Goal: Download file/media

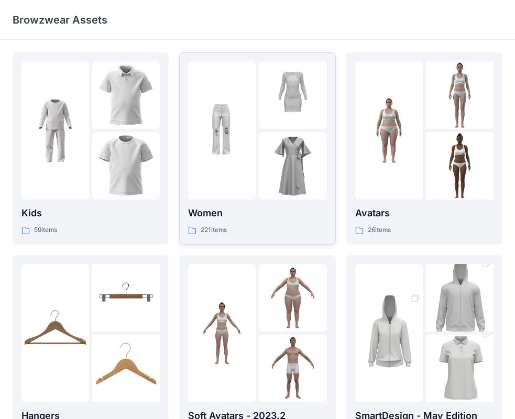
click at [225, 146] on div at bounding box center [222, 130] width 68 height 138
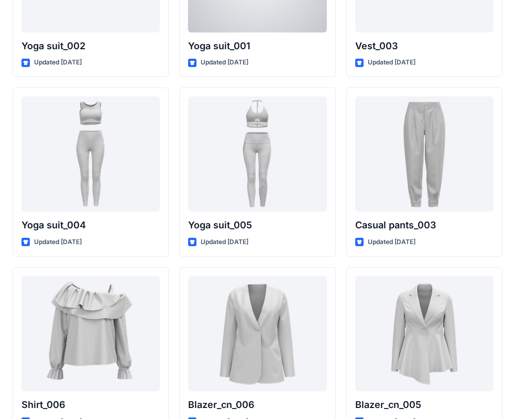
scroll to position [5884, 0]
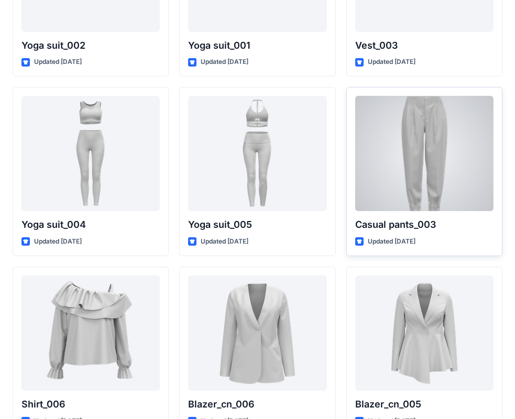
click at [360, 141] on div at bounding box center [424, 153] width 138 height 115
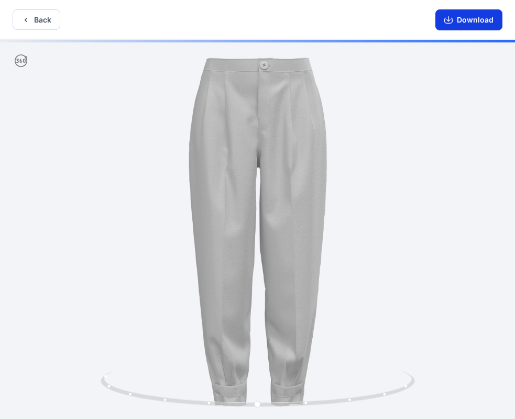
click at [458, 22] on button "Download" at bounding box center [468, 19] width 67 height 21
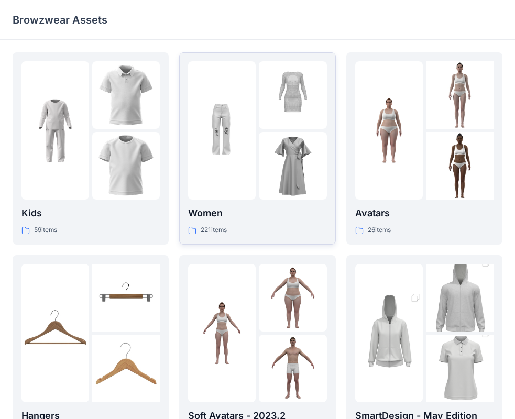
click at [226, 140] on img at bounding box center [222, 131] width 68 height 68
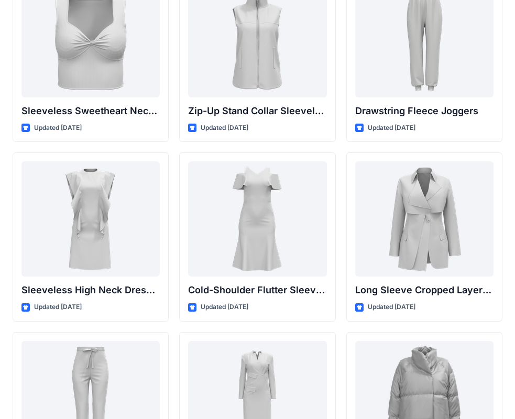
scroll to position [3522, 0]
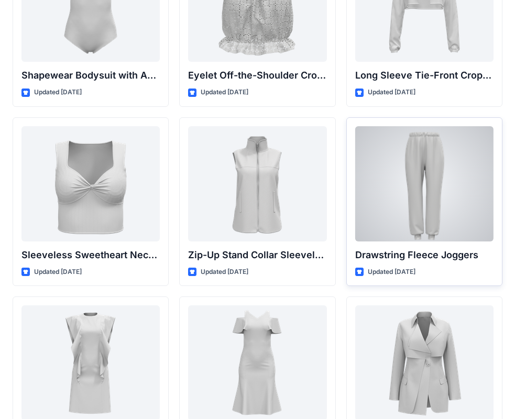
click at [382, 211] on div at bounding box center [424, 183] width 138 height 115
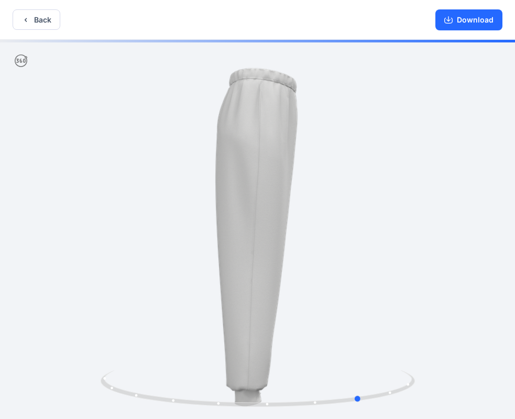
drag, startPoint x: 135, startPoint y: 206, endPoint x: 238, endPoint y: 227, distance: 105.8
click at [238, 227] on div at bounding box center [257, 230] width 515 height 381
click at [450, 20] on icon "button" at bounding box center [448, 20] width 8 height 8
